Goal: Information Seeking & Learning: Learn about a topic

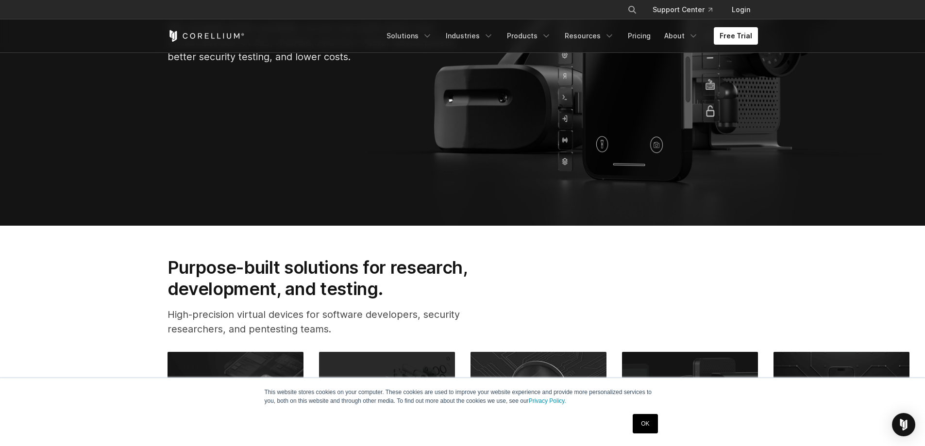
scroll to position [291, 0]
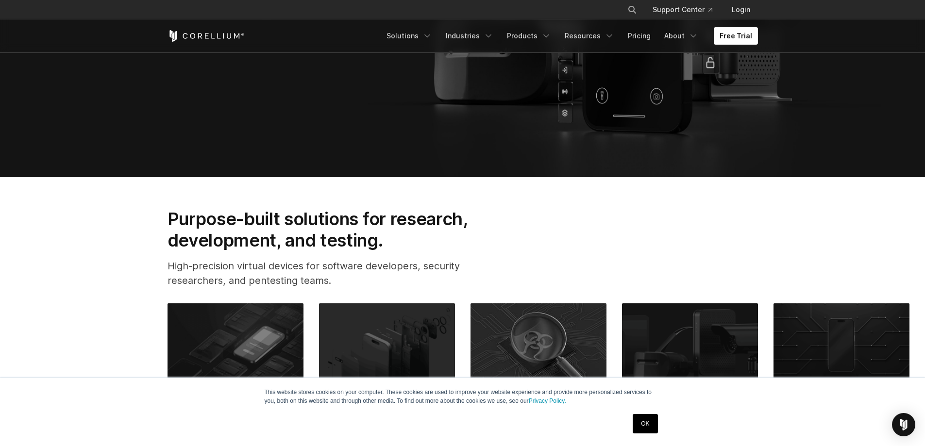
click at [645, 422] on link "OK" at bounding box center [645, 423] width 25 height 19
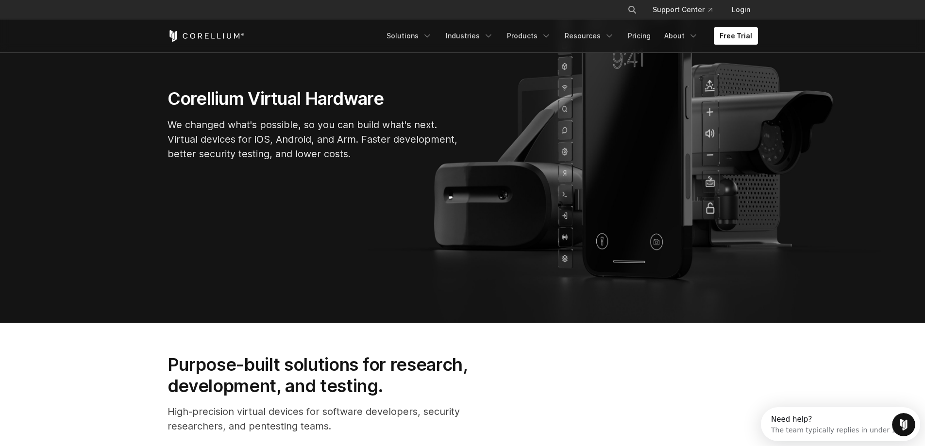
scroll to position [0, 0]
click at [604, 35] on link "Resources" at bounding box center [589, 35] width 61 height 17
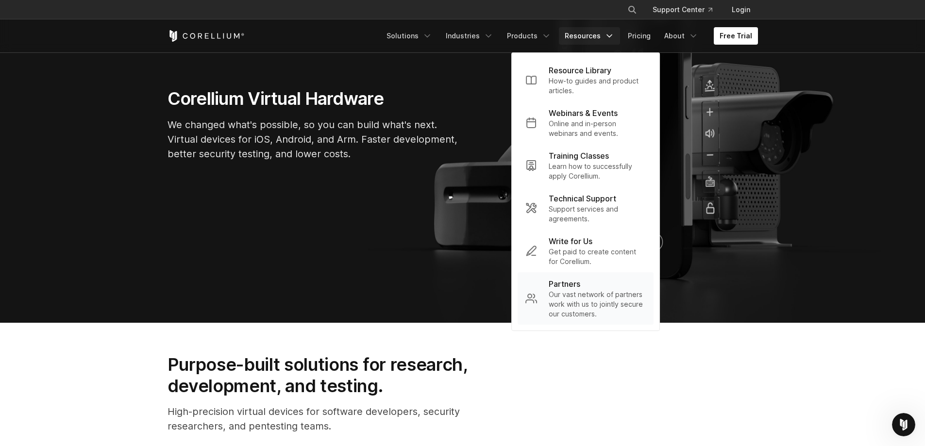
click at [544, 286] on link "Partners Our vast network of partners work with us to jointly secure our custom…" at bounding box center [586, 298] width 136 height 52
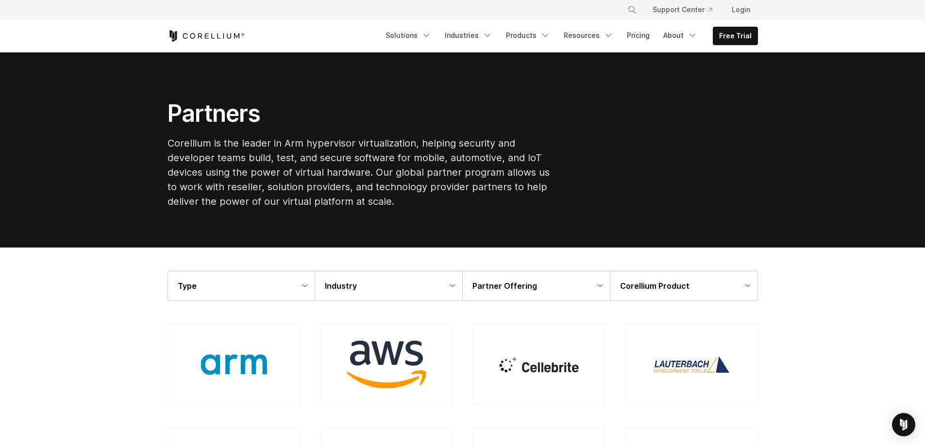
scroll to position [49, 0]
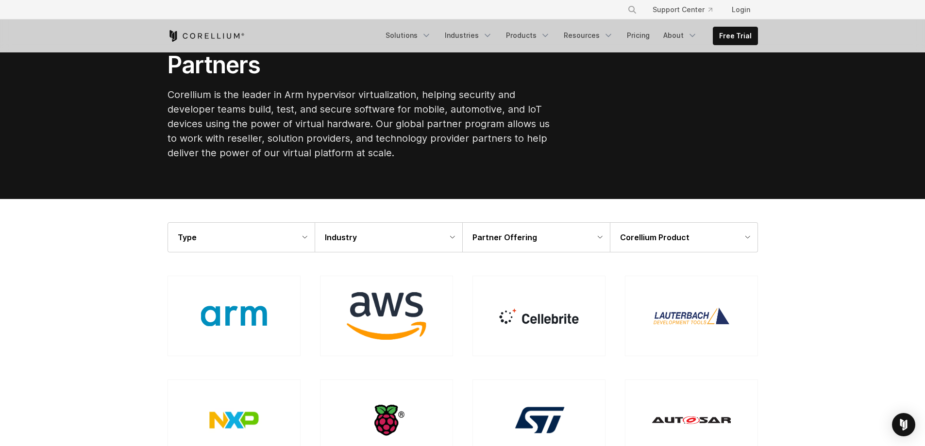
click at [252, 241] on div "Type" at bounding box center [241, 237] width 147 height 29
click at [394, 242] on div "Industry" at bounding box center [388, 237] width 147 height 29
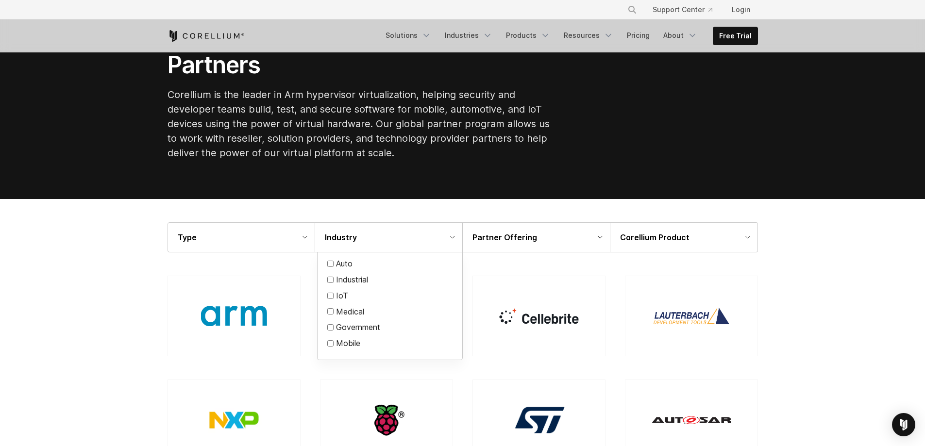
click at [394, 242] on div "Industry" at bounding box center [388, 237] width 147 height 29
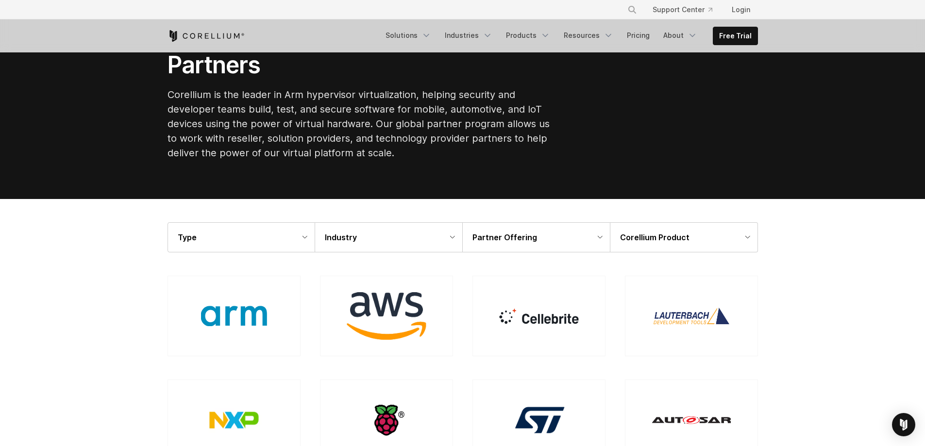
click at [521, 244] on div "Partner Offering" at bounding box center [536, 237] width 147 height 29
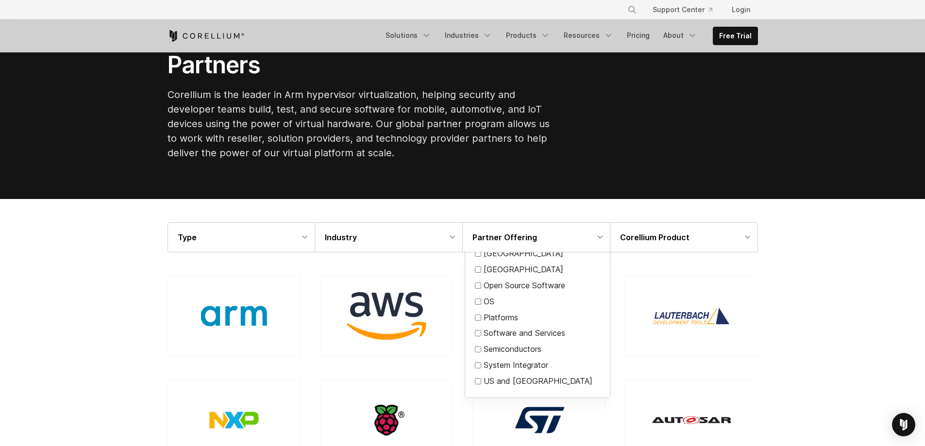
scroll to position [0, 0]
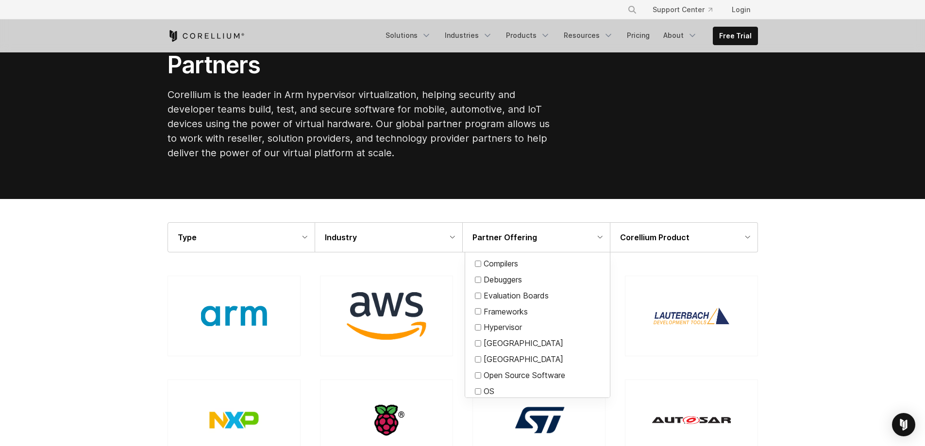
click at [552, 252] on div "Partner Offering" at bounding box center [536, 237] width 147 height 29
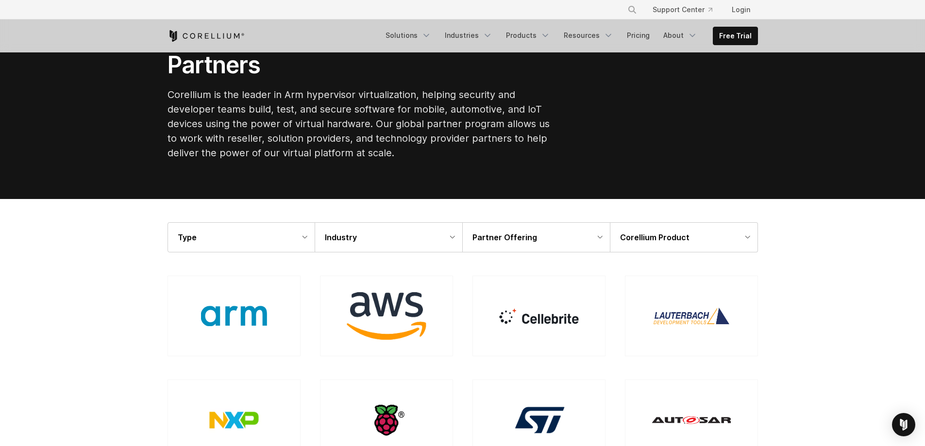
click at [641, 236] on strong "Corellium Product" at bounding box center [654, 238] width 69 height 10
drag, startPoint x: 875, startPoint y: 267, endPoint x: 870, endPoint y: 275, distance: 9.8
click at [875, 267] on div at bounding box center [462, 223] width 925 height 446
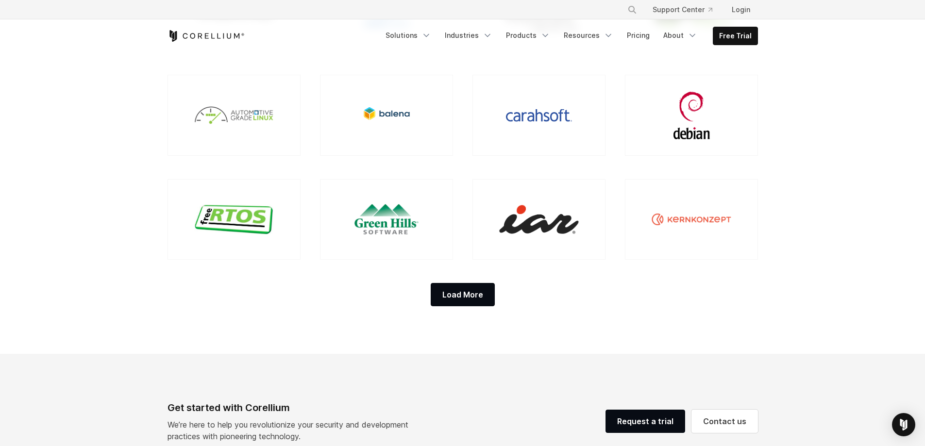
scroll to position [923, 0]
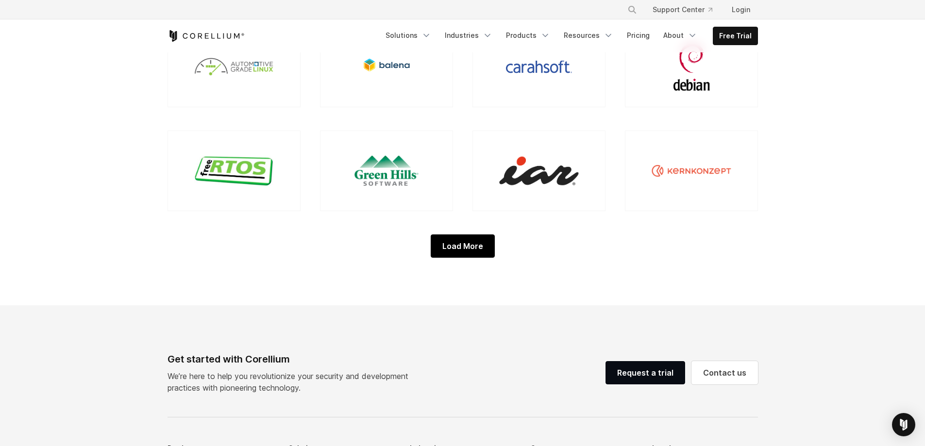
click at [473, 247] on div "Load More" at bounding box center [463, 246] width 64 height 23
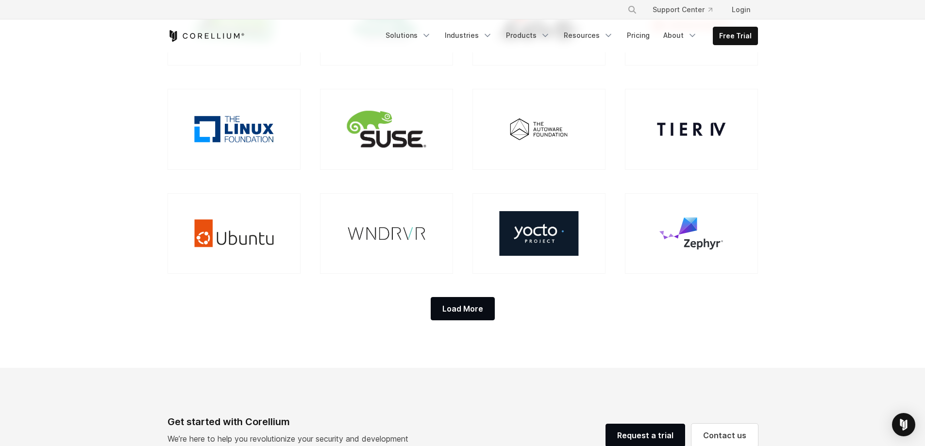
scroll to position [1117, 0]
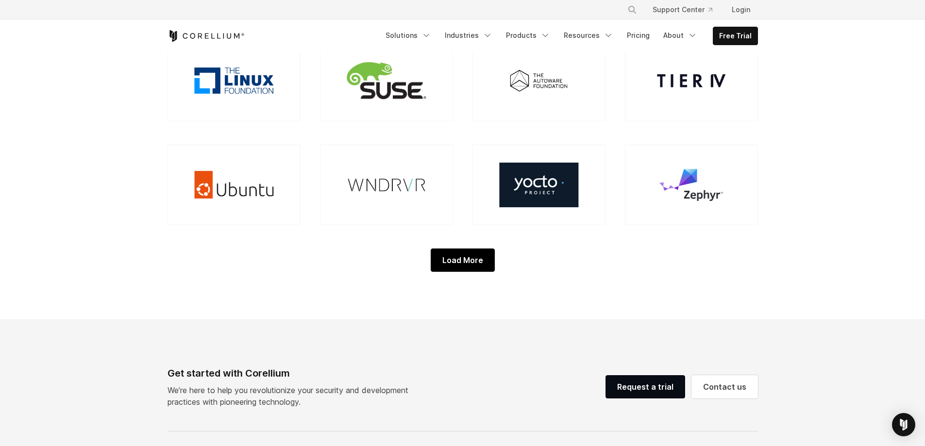
click at [469, 263] on div "Load More" at bounding box center [463, 260] width 64 height 23
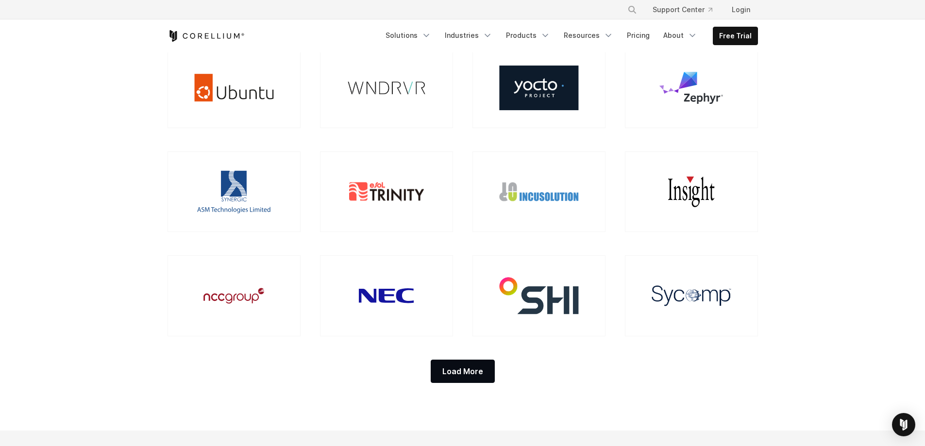
scroll to position [1360, 0]
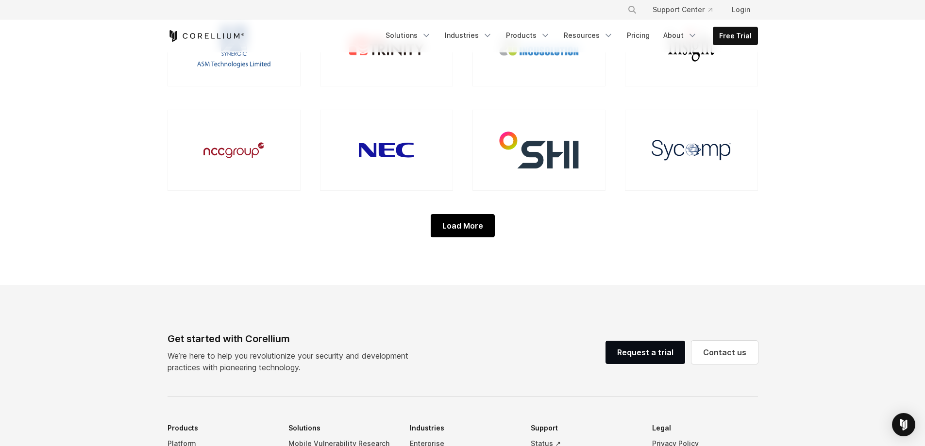
click at [459, 231] on div "Load More" at bounding box center [463, 225] width 64 height 23
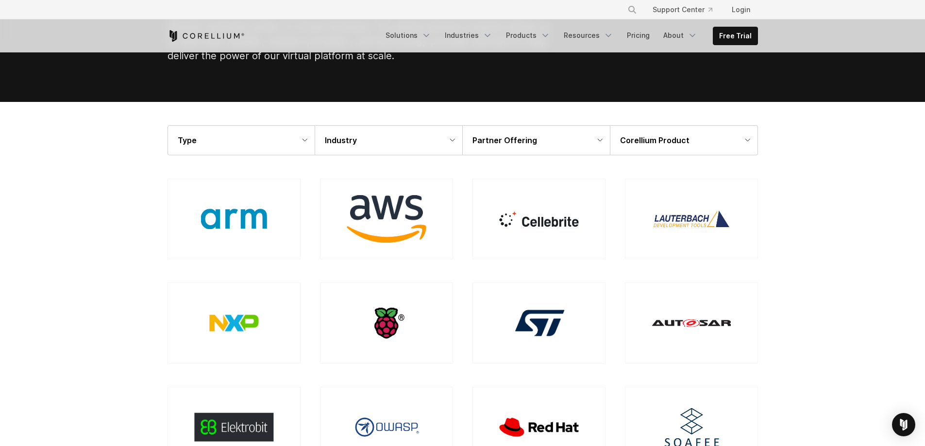
scroll to position [194, 0]
